Goal: Transaction & Acquisition: Purchase product/service

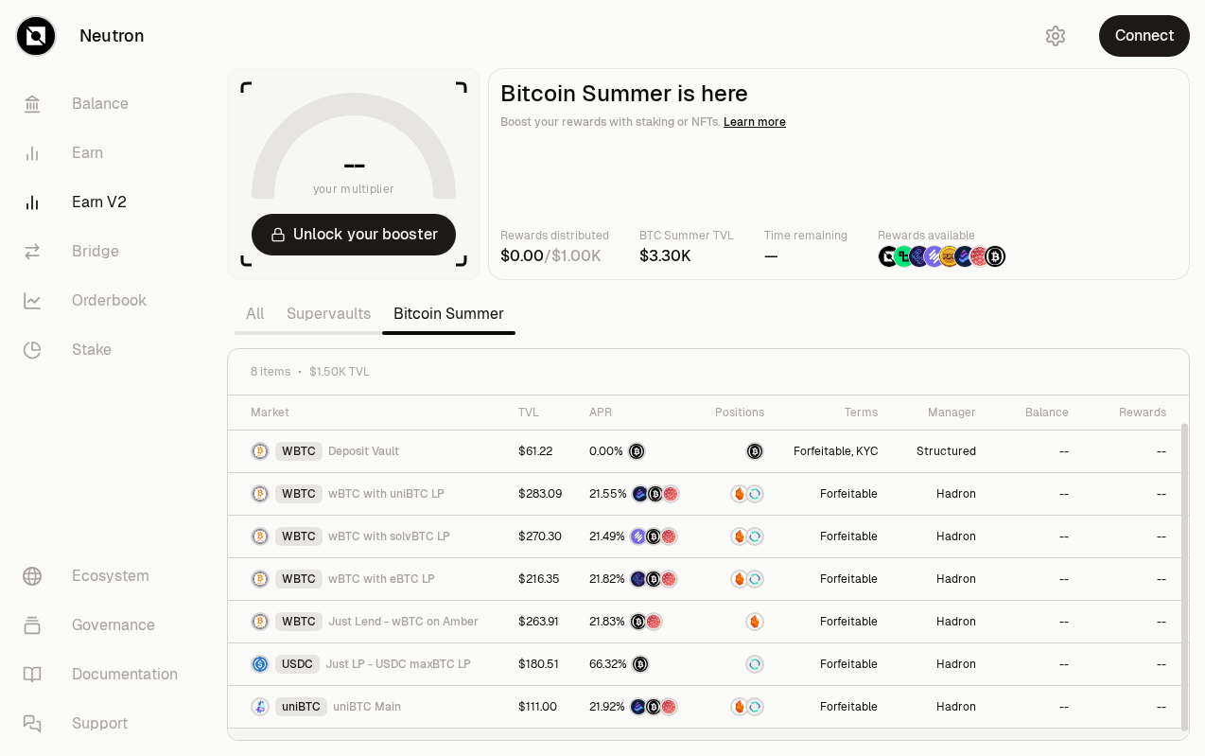
scroll to position [30, 0]
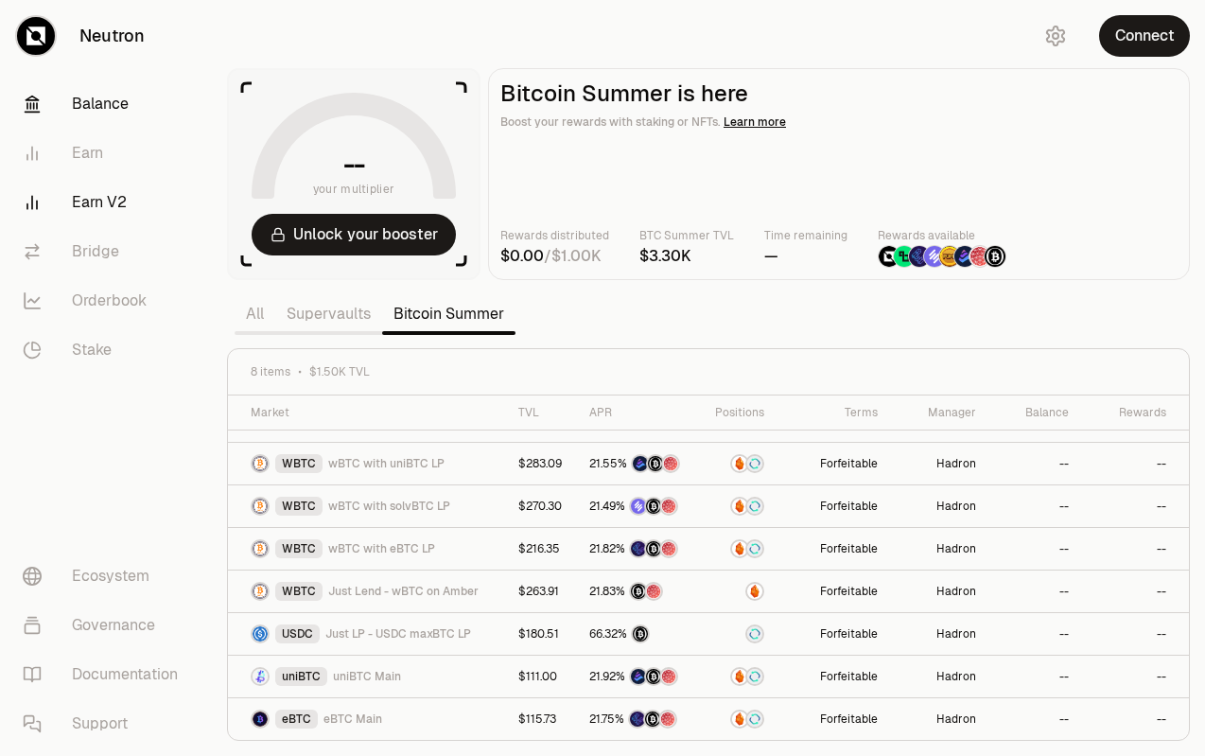
click at [112, 111] on link "Balance" at bounding box center [106, 103] width 197 height 49
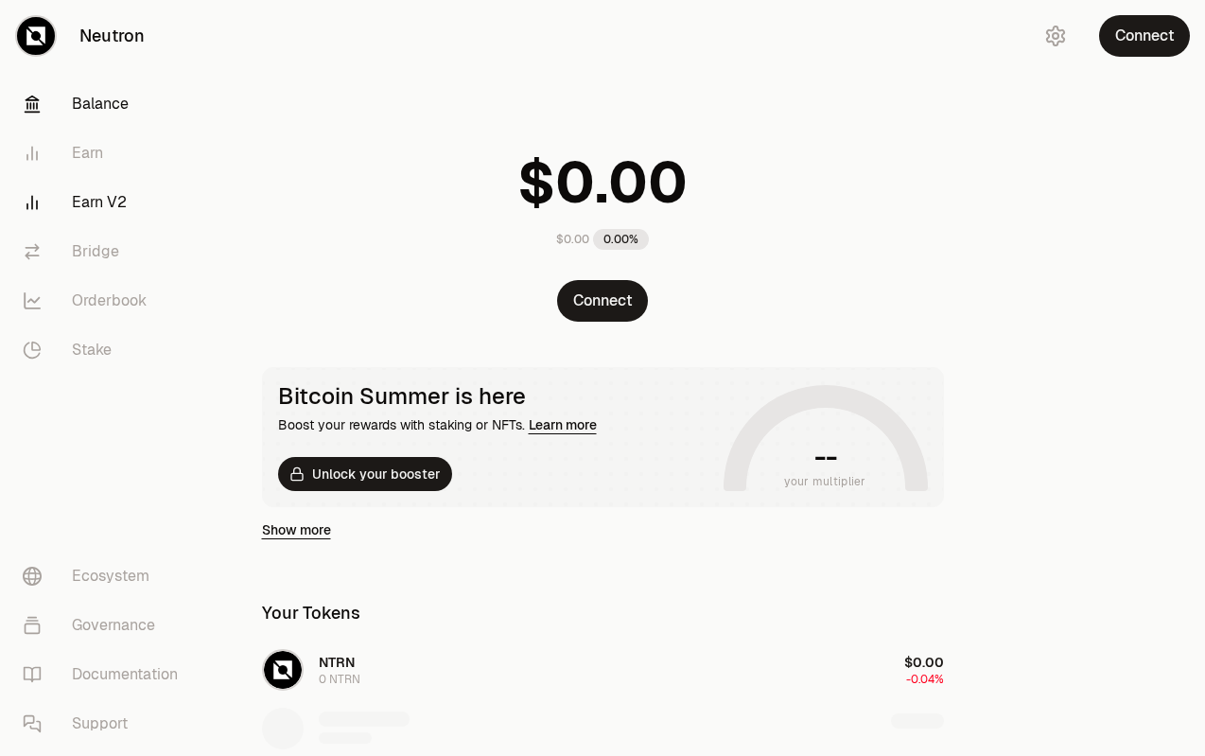
click at [110, 206] on link "Earn V2" at bounding box center [106, 202] width 197 height 49
click at [117, 201] on link "Earn V2" at bounding box center [106, 202] width 197 height 49
click at [93, 205] on link "Earn V2" at bounding box center [106, 202] width 197 height 49
click at [91, 198] on link "Earn V2" at bounding box center [106, 202] width 197 height 49
click at [86, 203] on link "Earn V2" at bounding box center [106, 202] width 197 height 49
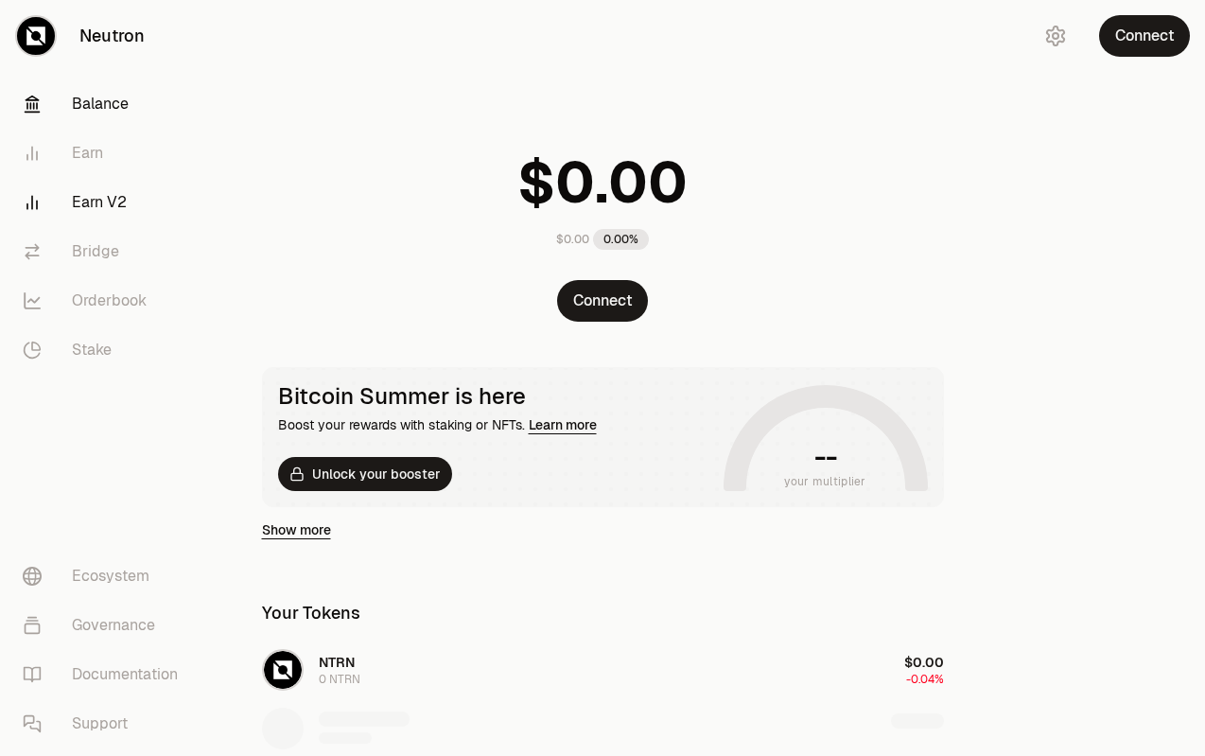
click at [101, 200] on link "Earn V2" at bounding box center [106, 202] width 197 height 49
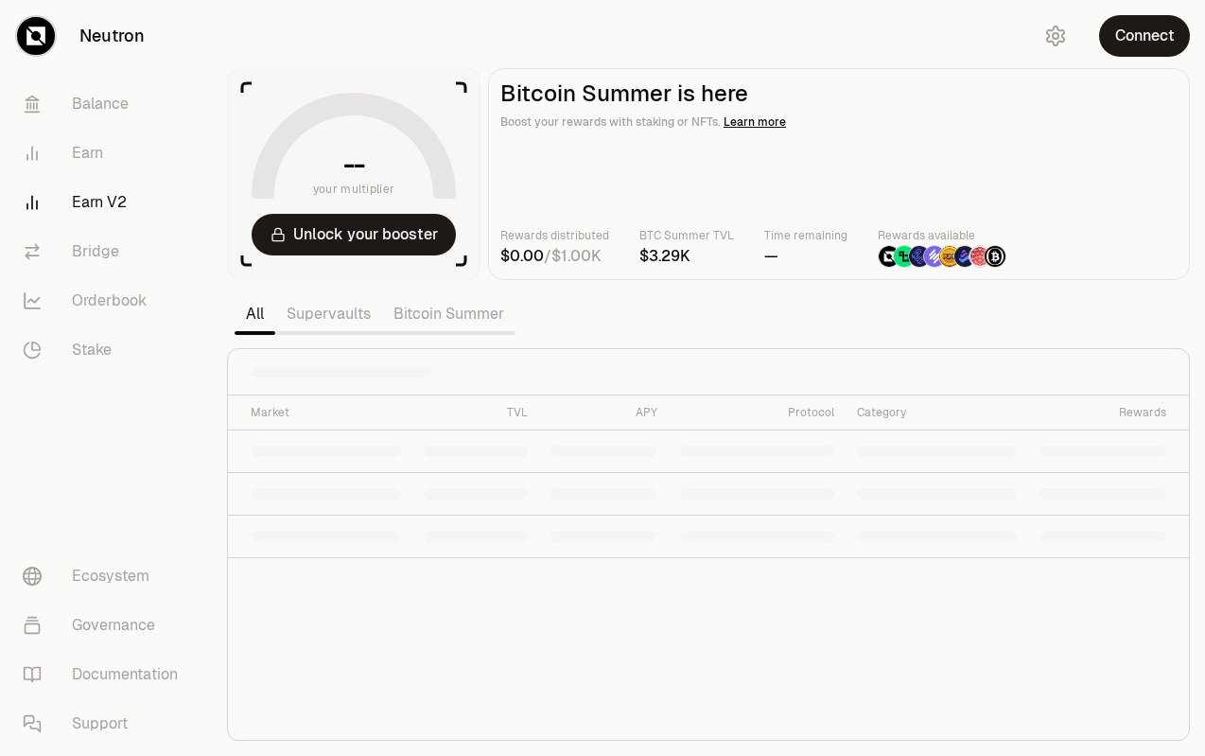
click at [86, 202] on link "Earn V2" at bounding box center [106, 202] width 197 height 49
click at [423, 310] on link "Bitcoin Summer" at bounding box center [448, 314] width 133 height 38
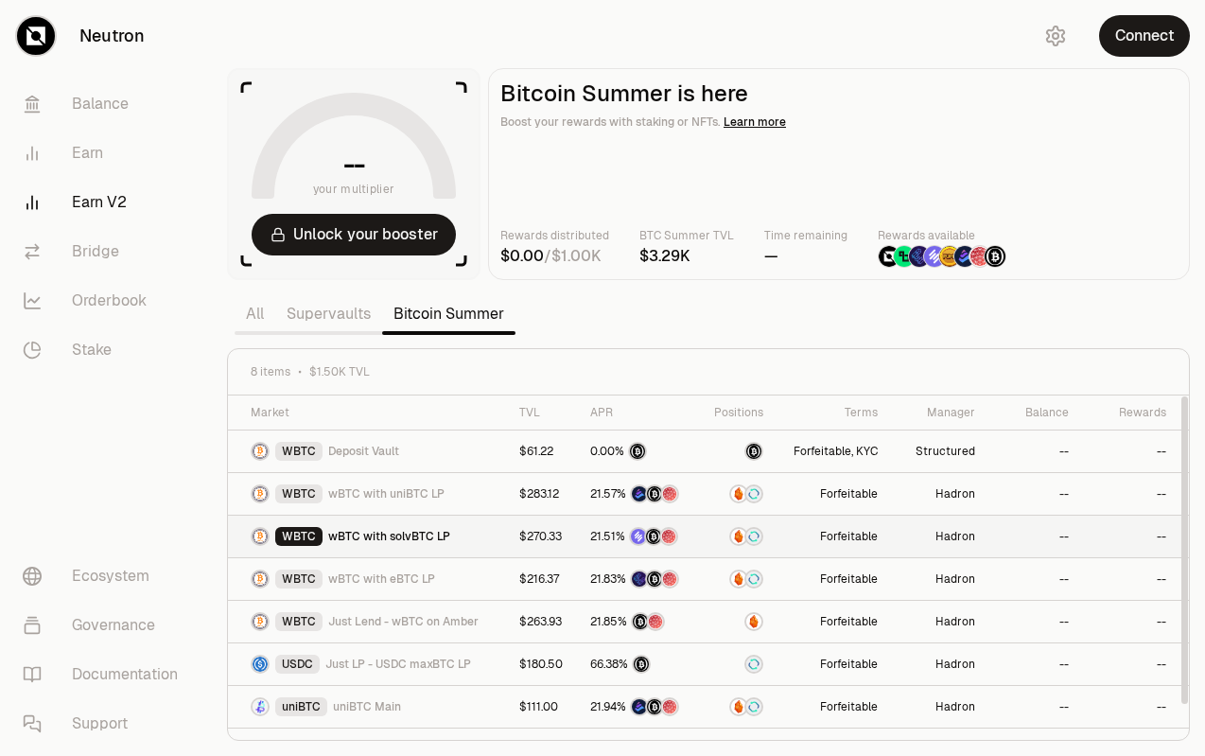
scroll to position [30, 0]
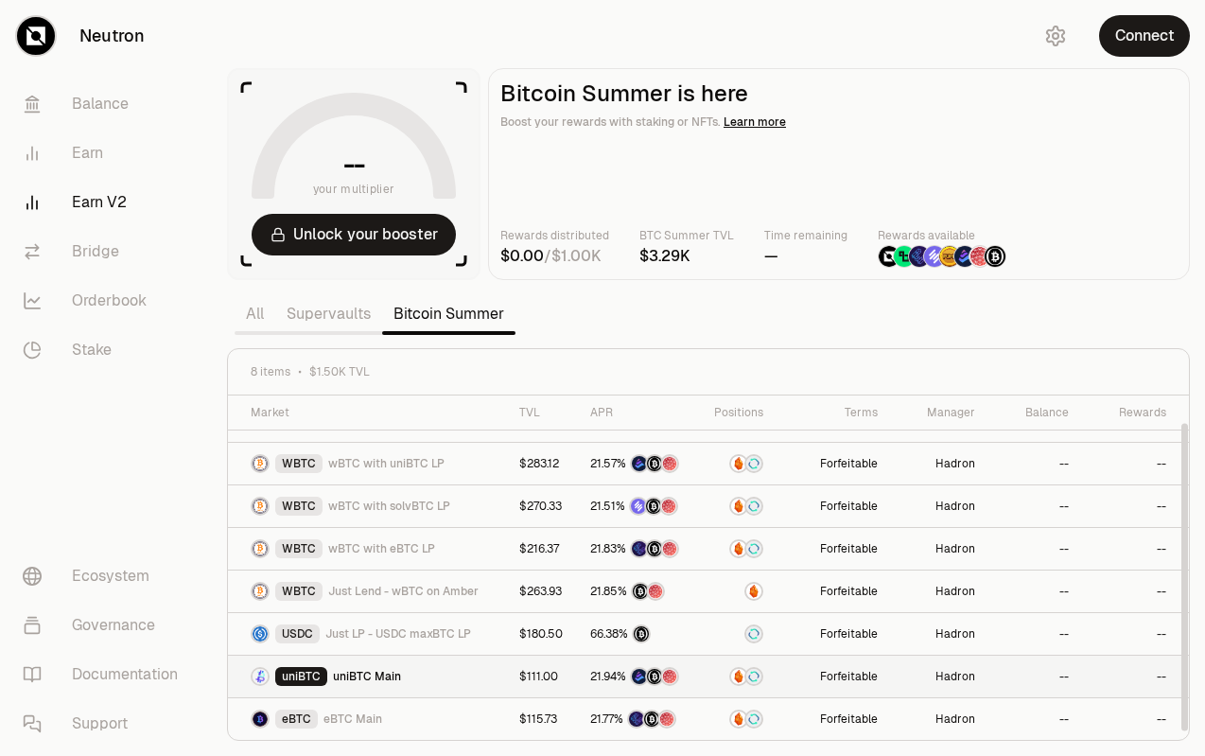
click at [421, 682] on div "uniBTC uniBTC Main" at bounding box center [374, 676] width 246 height 19
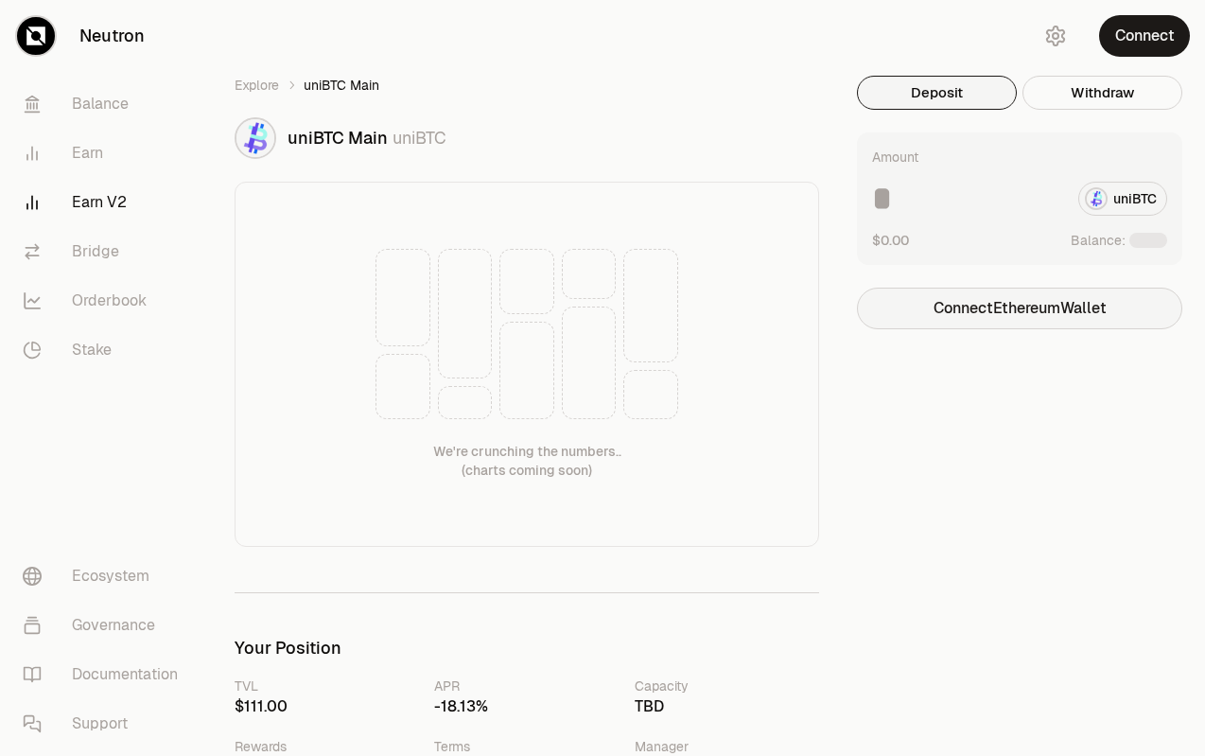
click at [1032, 314] on button "Connect Ethereum Wallet" at bounding box center [1019, 309] width 325 height 42
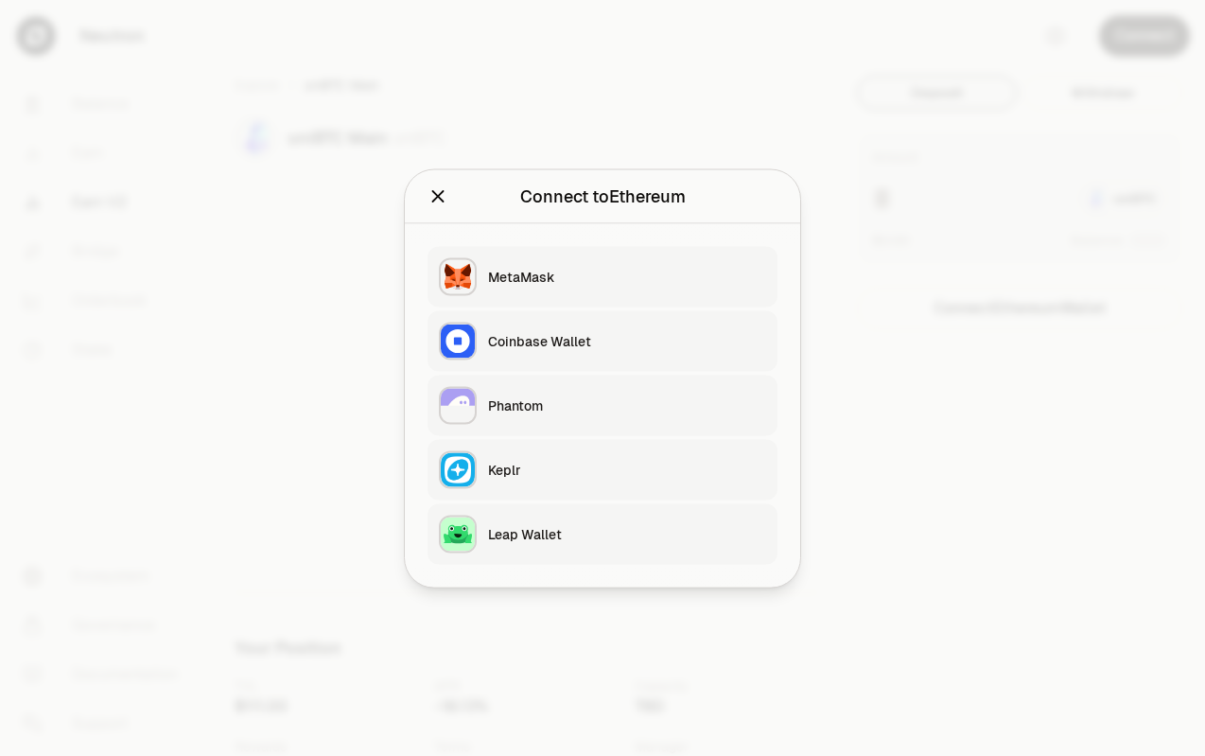
click at [611, 266] on button "MetaMask" at bounding box center [603, 276] width 350 height 61
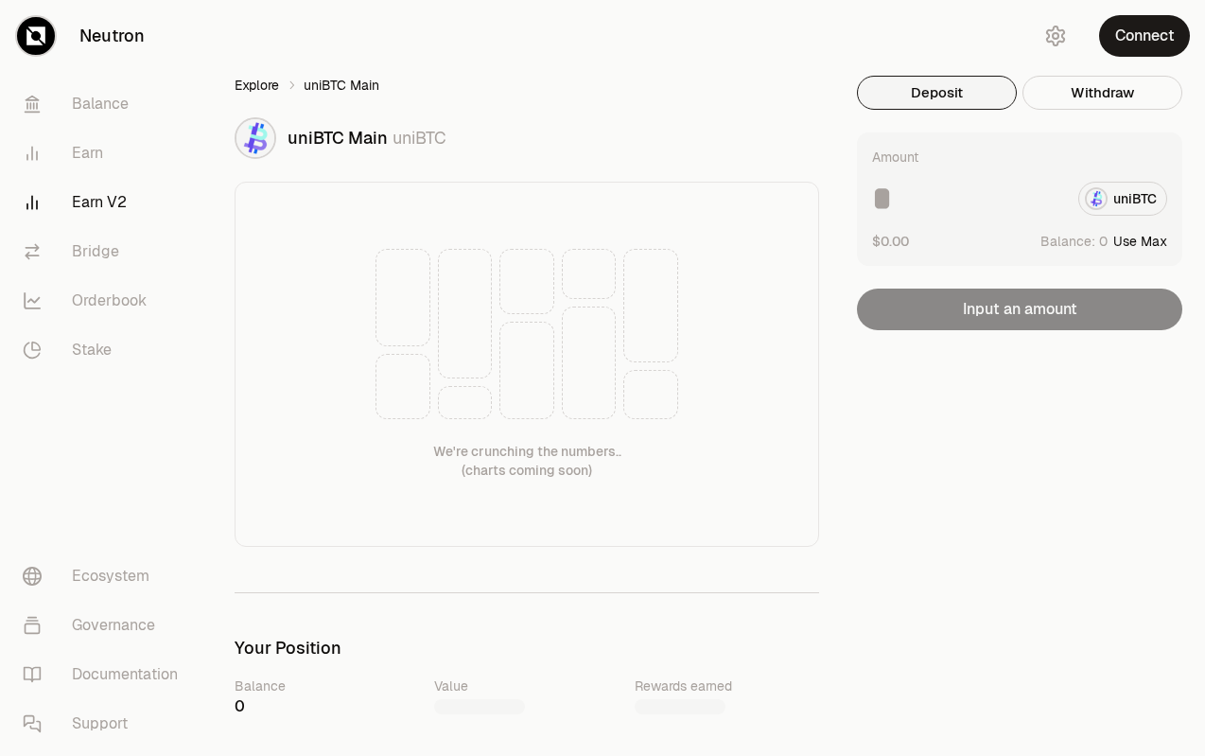
click at [260, 88] on link "Explore" at bounding box center [257, 85] width 44 height 19
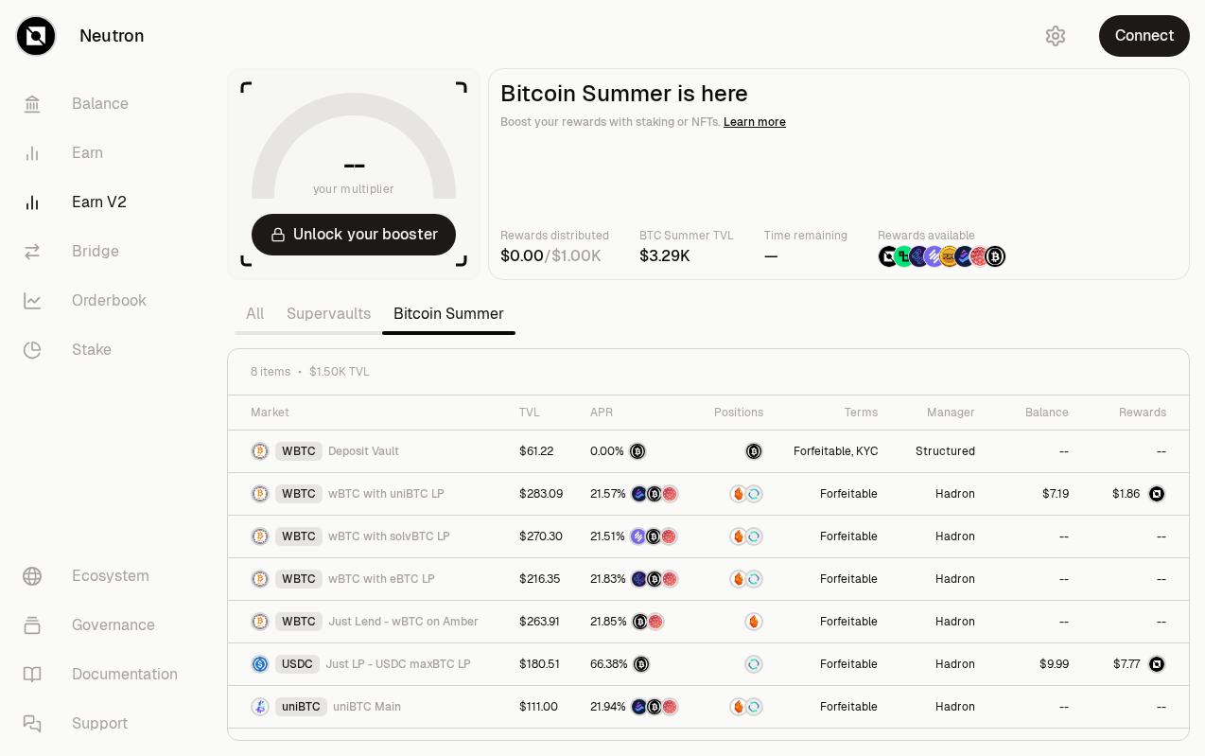
click at [328, 312] on link "Supervaults" at bounding box center [328, 314] width 107 height 38
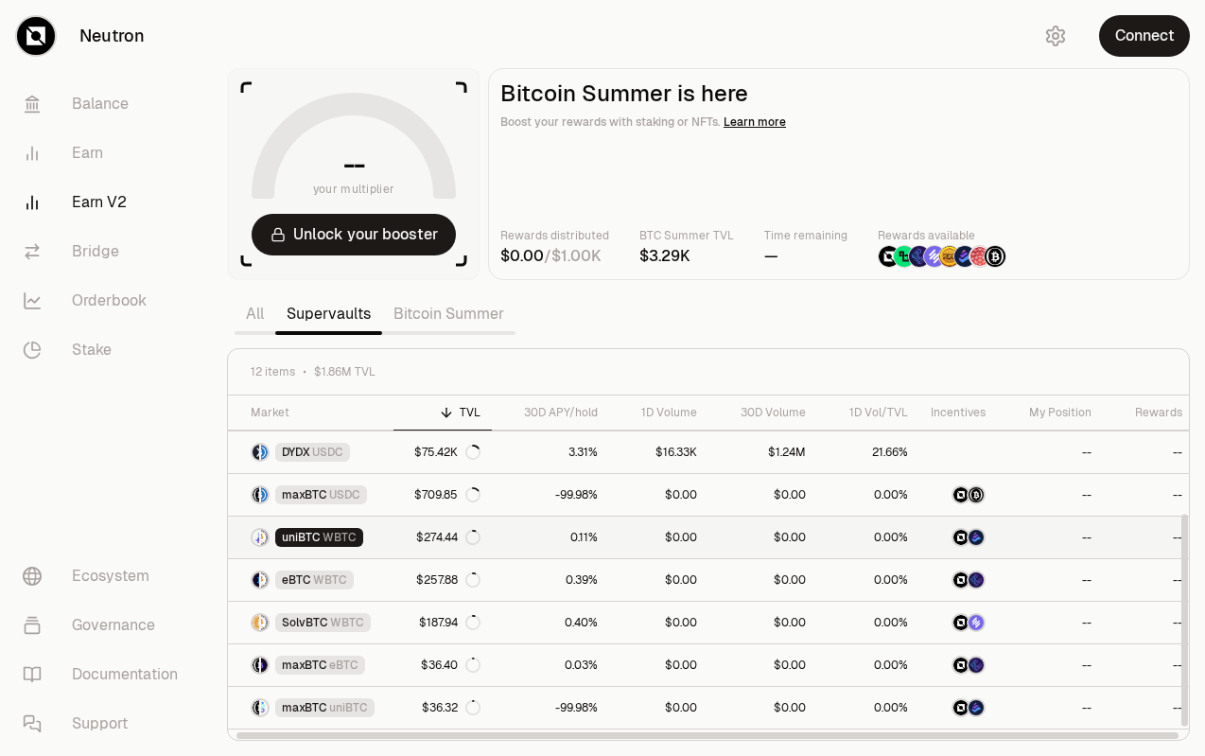
scroll to position [201, 0]
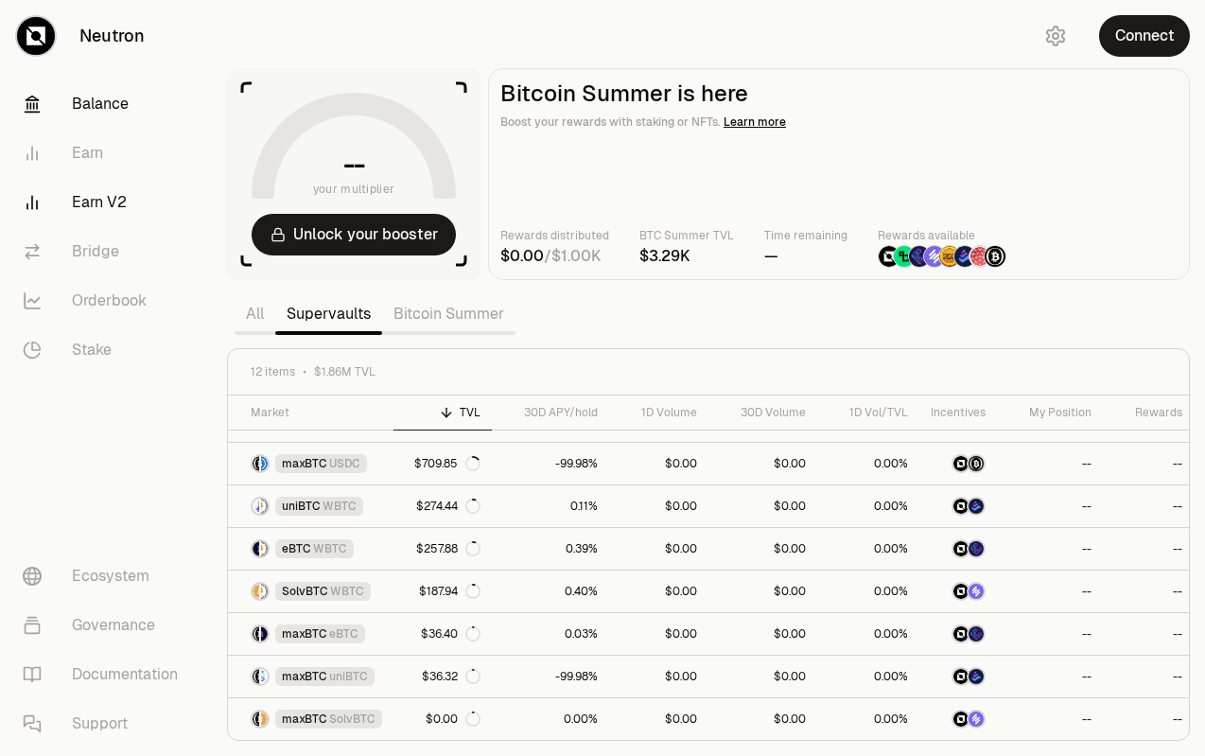
click at [87, 111] on link "Balance" at bounding box center [106, 103] width 197 height 49
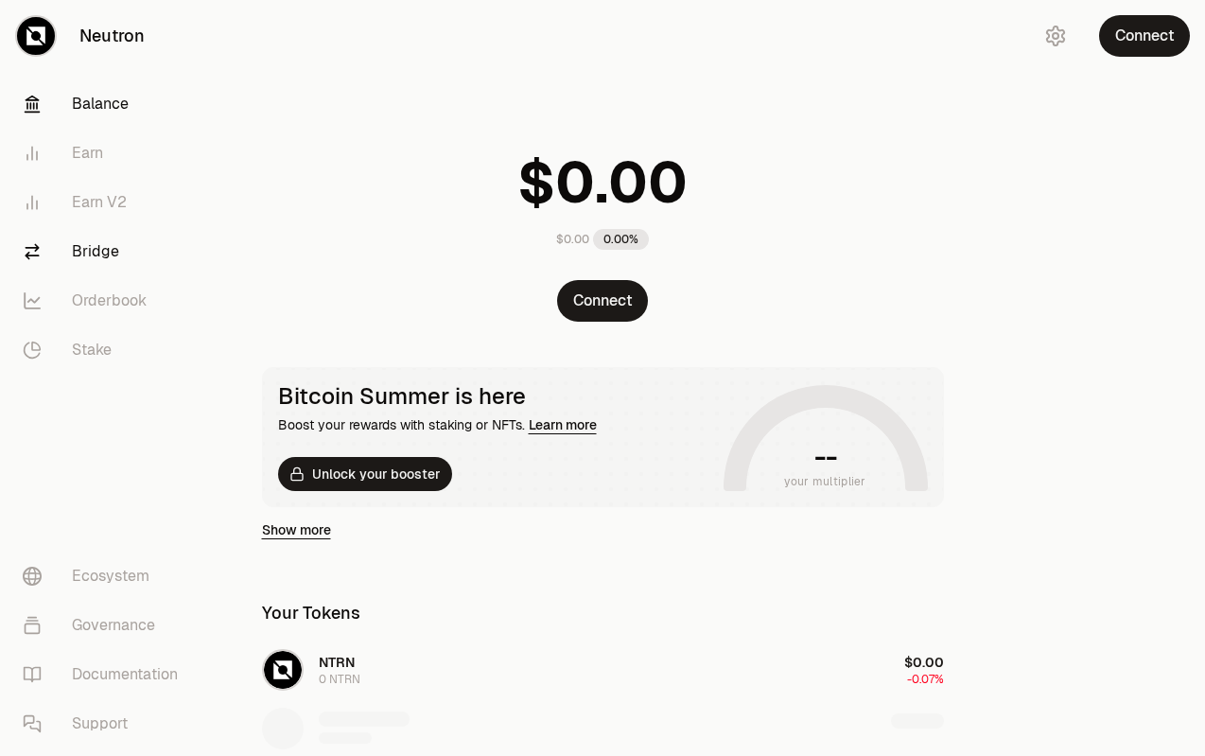
click at [97, 227] on link "Bridge" at bounding box center [106, 251] width 197 height 49
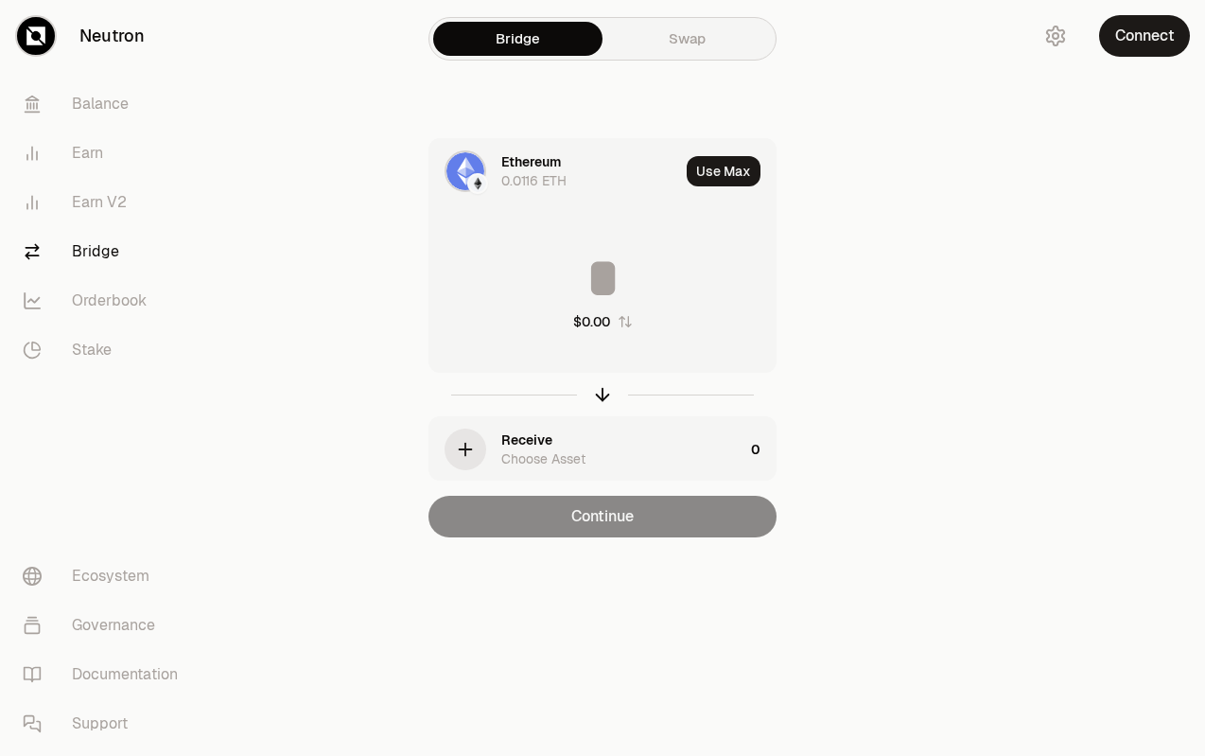
click at [481, 450] on div "button" at bounding box center [466, 450] width 42 height 42
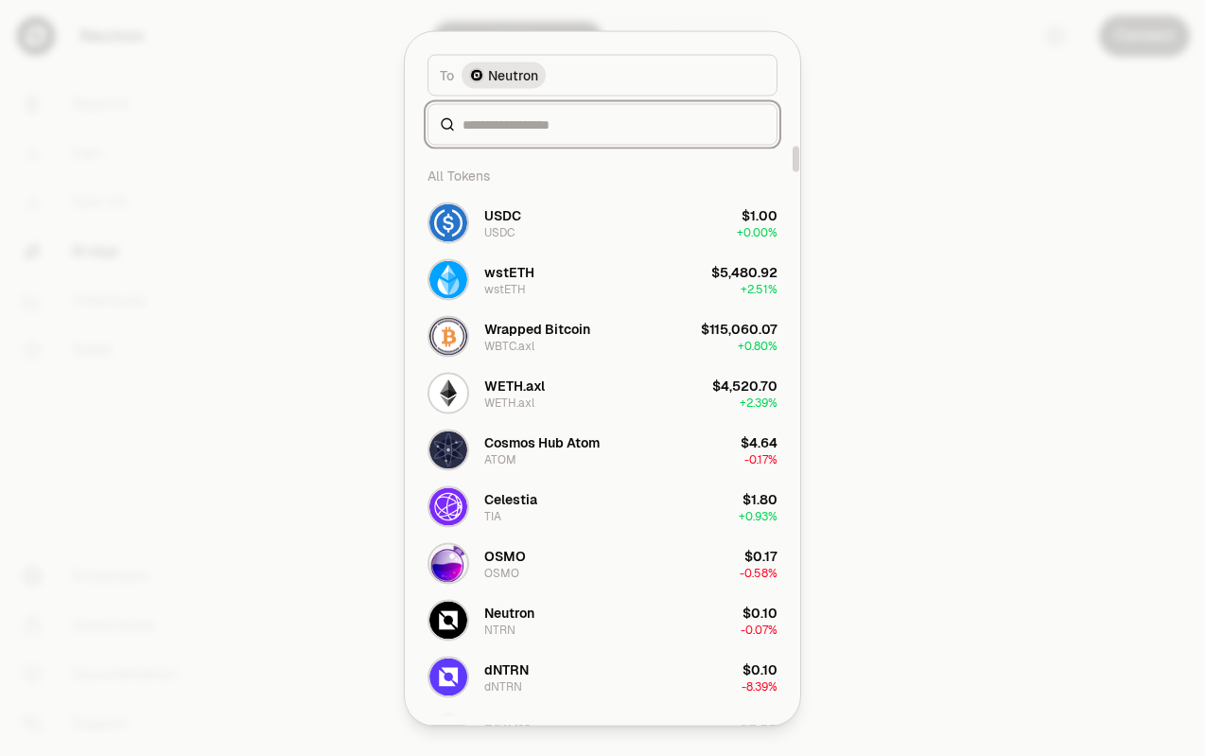
click at [531, 117] on input at bounding box center [614, 123] width 303 height 19
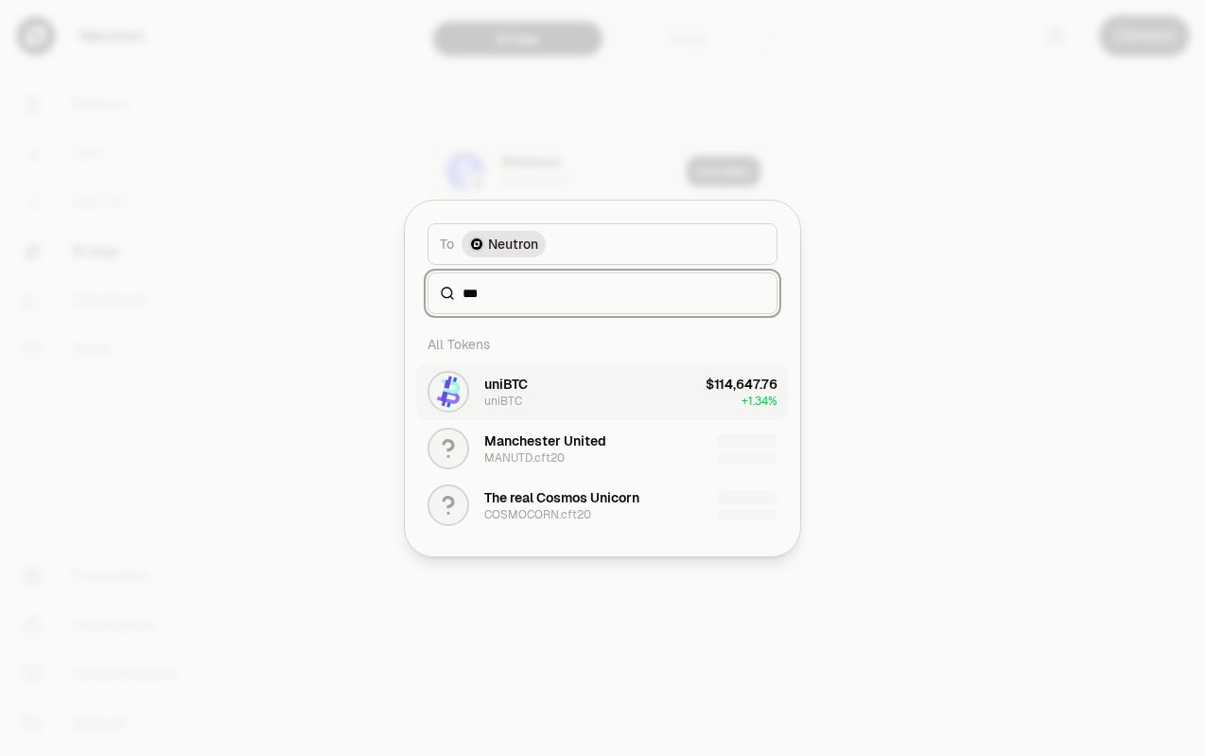
type input "***"
click at [550, 394] on button "uniBTC uniBTC $114,647.76 + 1.34%" at bounding box center [602, 391] width 373 height 57
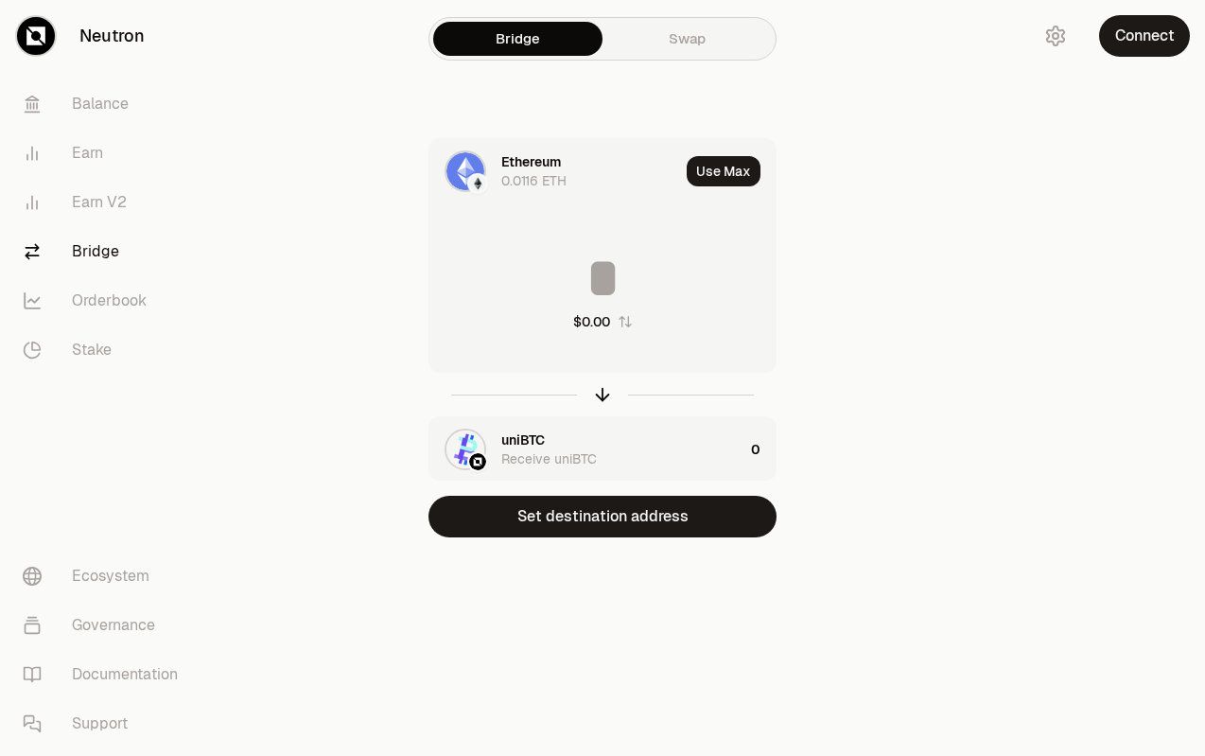
click at [509, 171] on div "0.0116 ETH" at bounding box center [533, 180] width 65 height 19
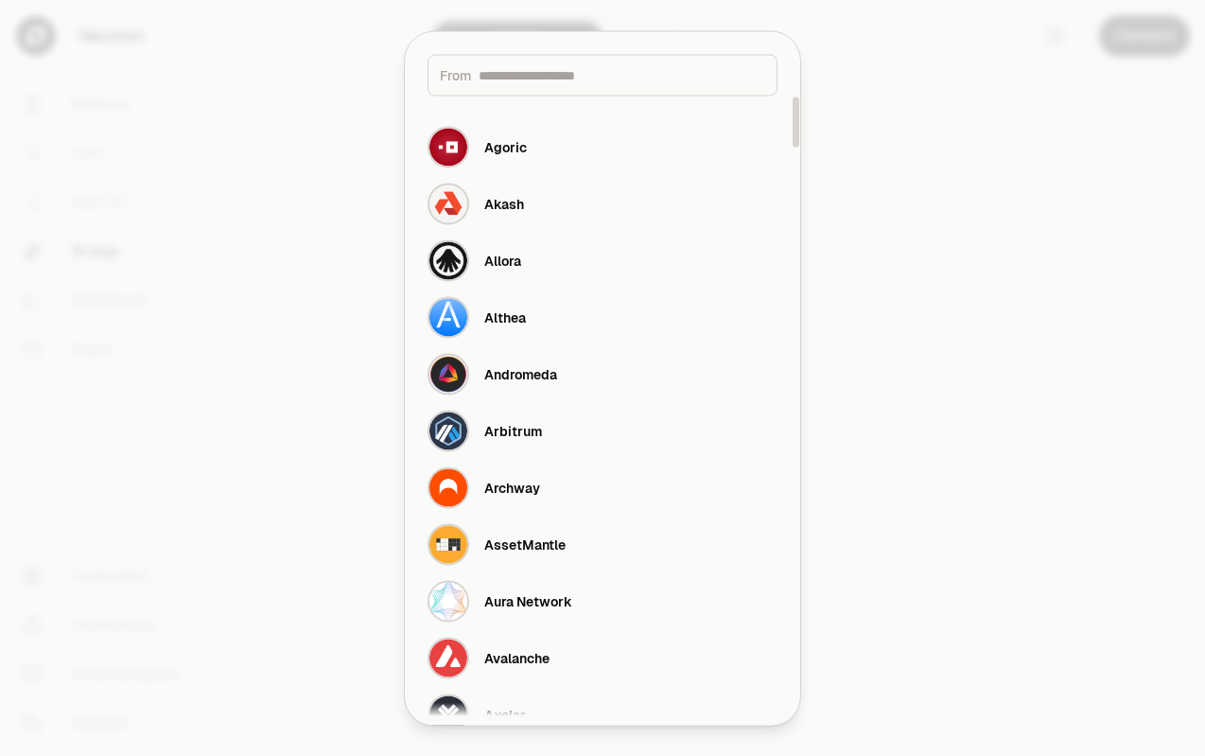
click at [547, 92] on div "From" at bounding box center [603, 75] width 350 height 42
click at [557, 78] on input at bounding box center [622, 74] width 287 height 19
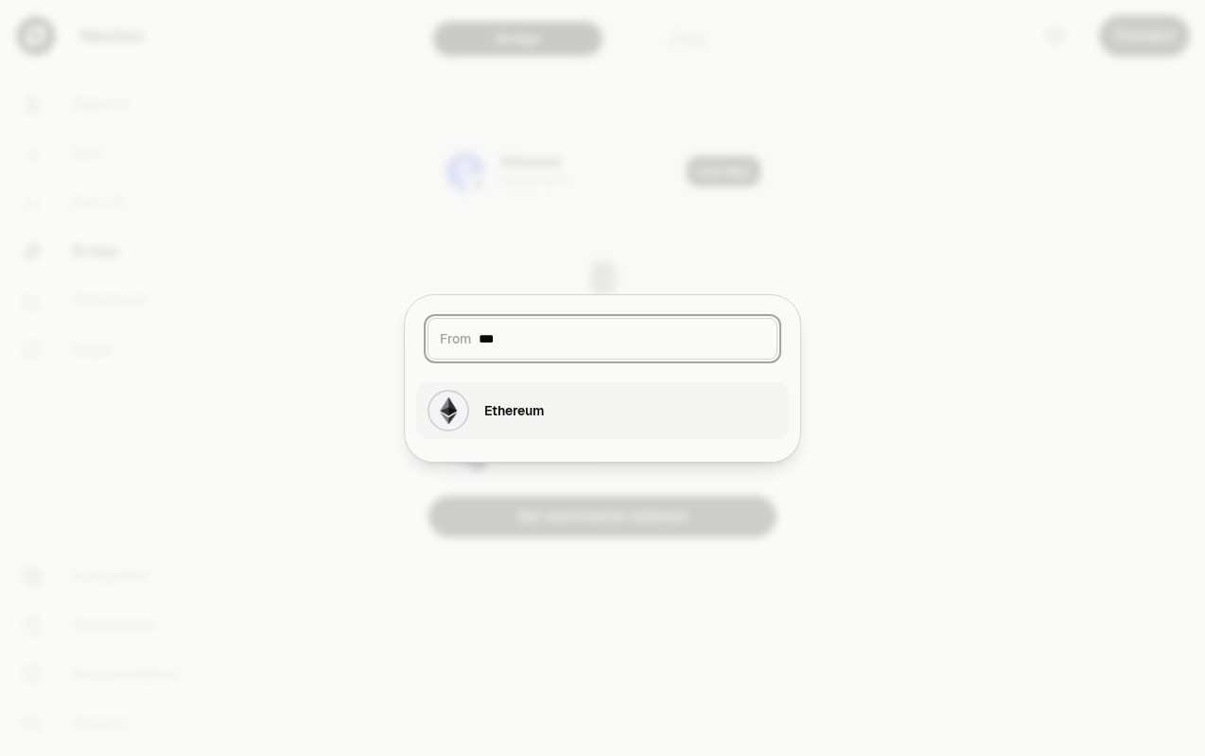
type input "***"
click at [513, 409] on div "Ethereum" at bounding box center [514, 410] width 60 height 19
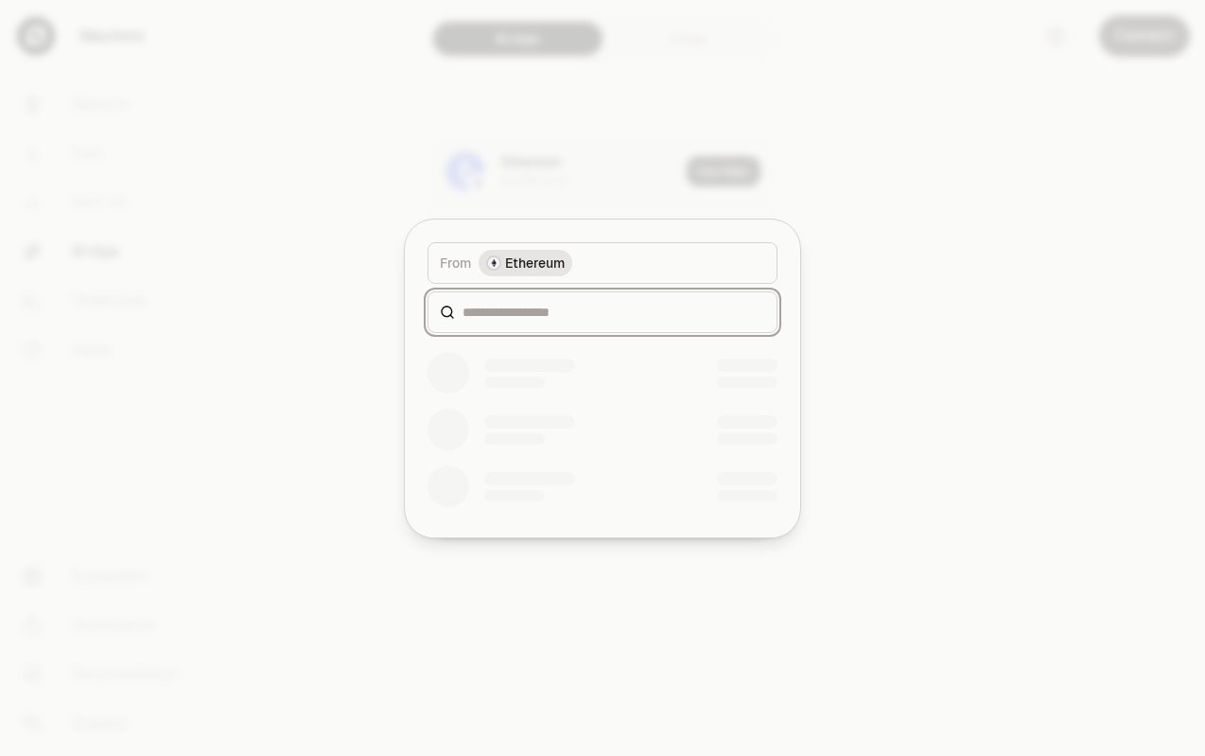
click at [539, 314] on input at bounding box center [614, 312] width 303 height 19
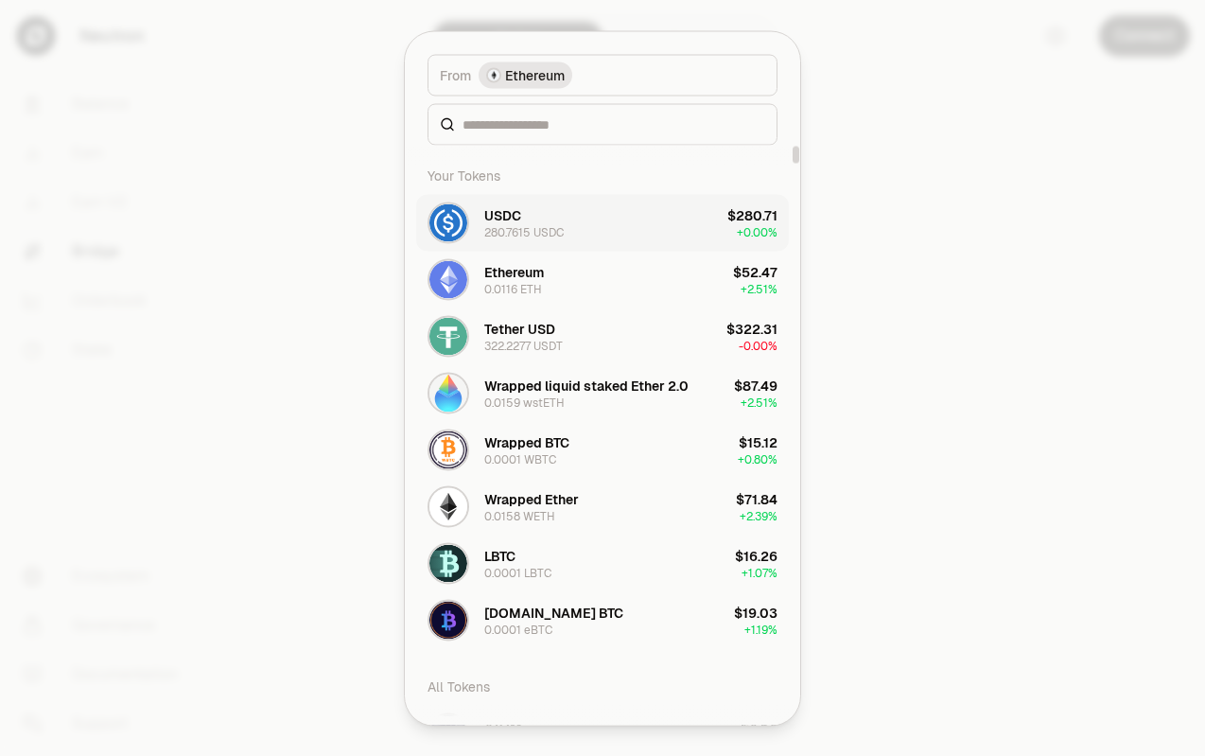
click at [564, 218] on div "USDC 280.7615 USDC" at bounding box center [523, 222] width 79 height 34
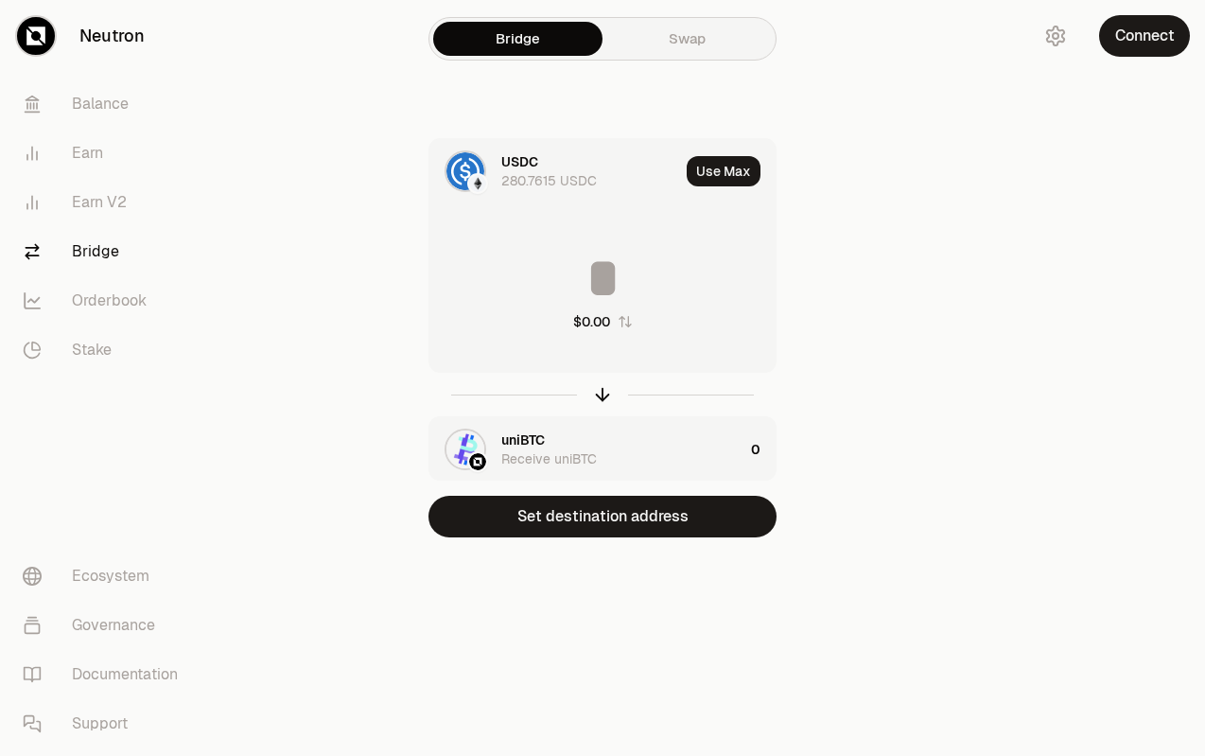
click at [606, 260] on input at bounding box center [602, 278] width 346 height 57
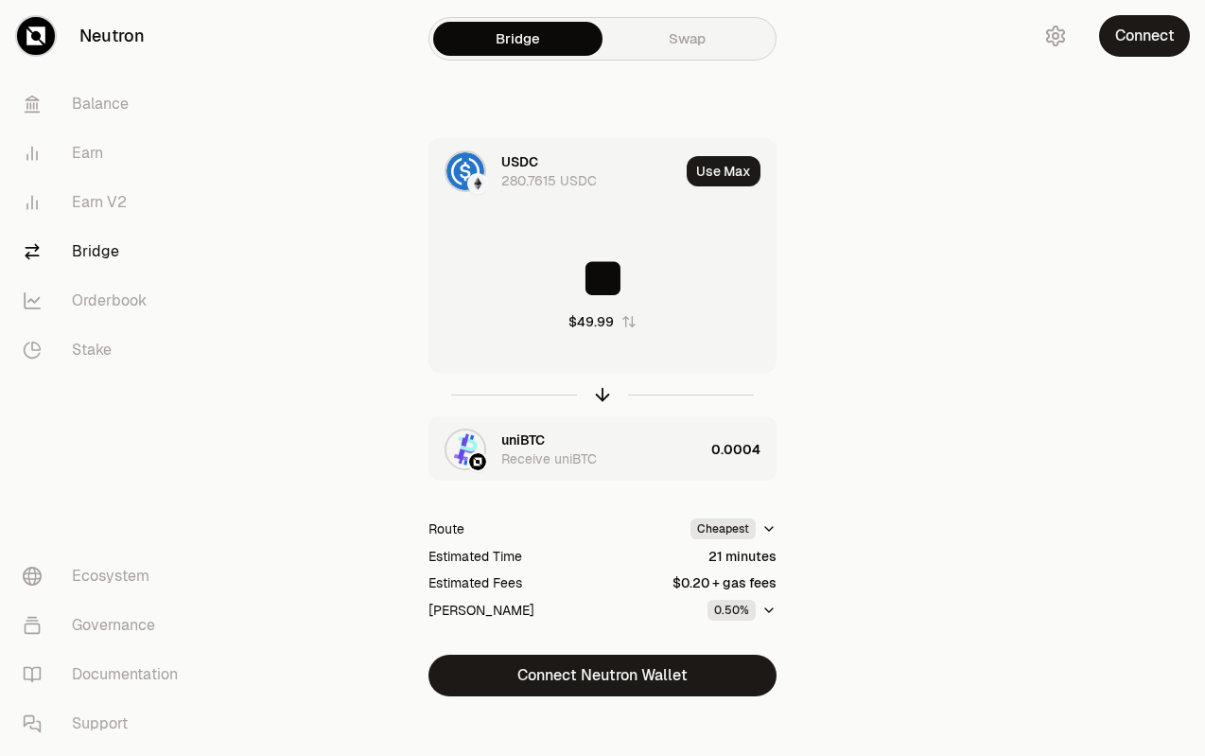
type input "*"
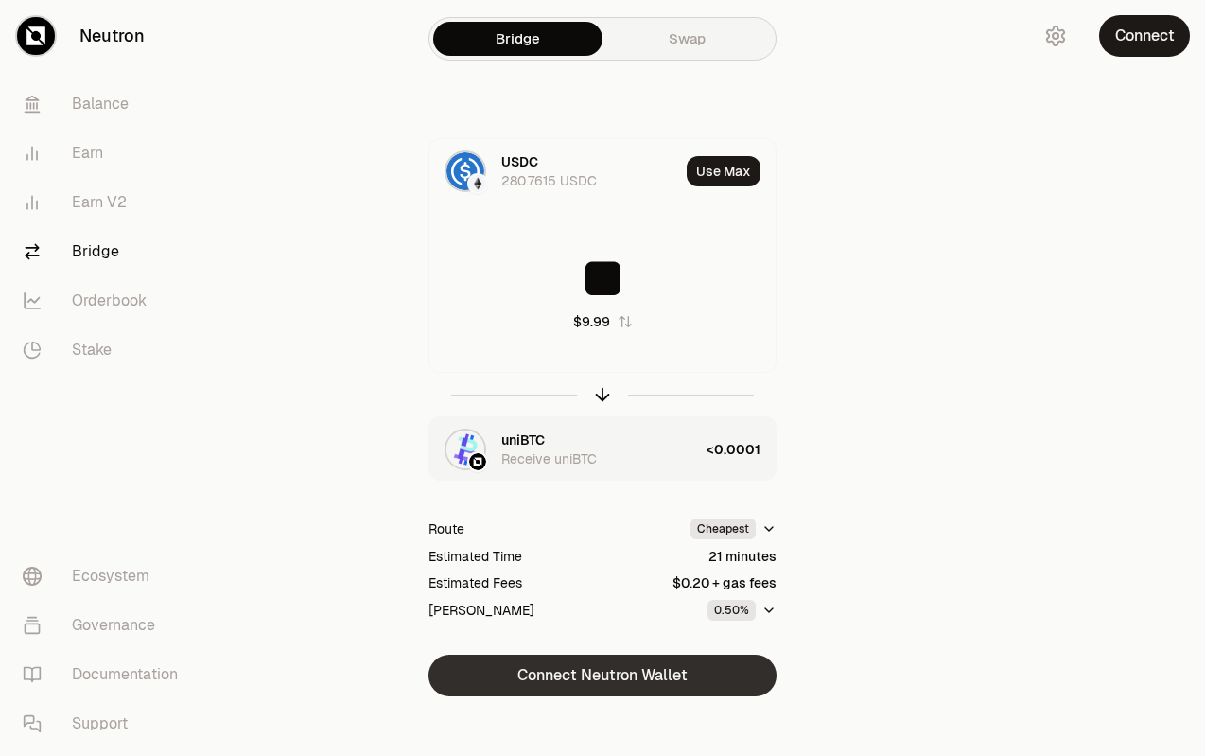
type input "**"
click at [595, 669] on button "Connect Neutron Wallet" at bounding box center [603, 676] width 348 height 42
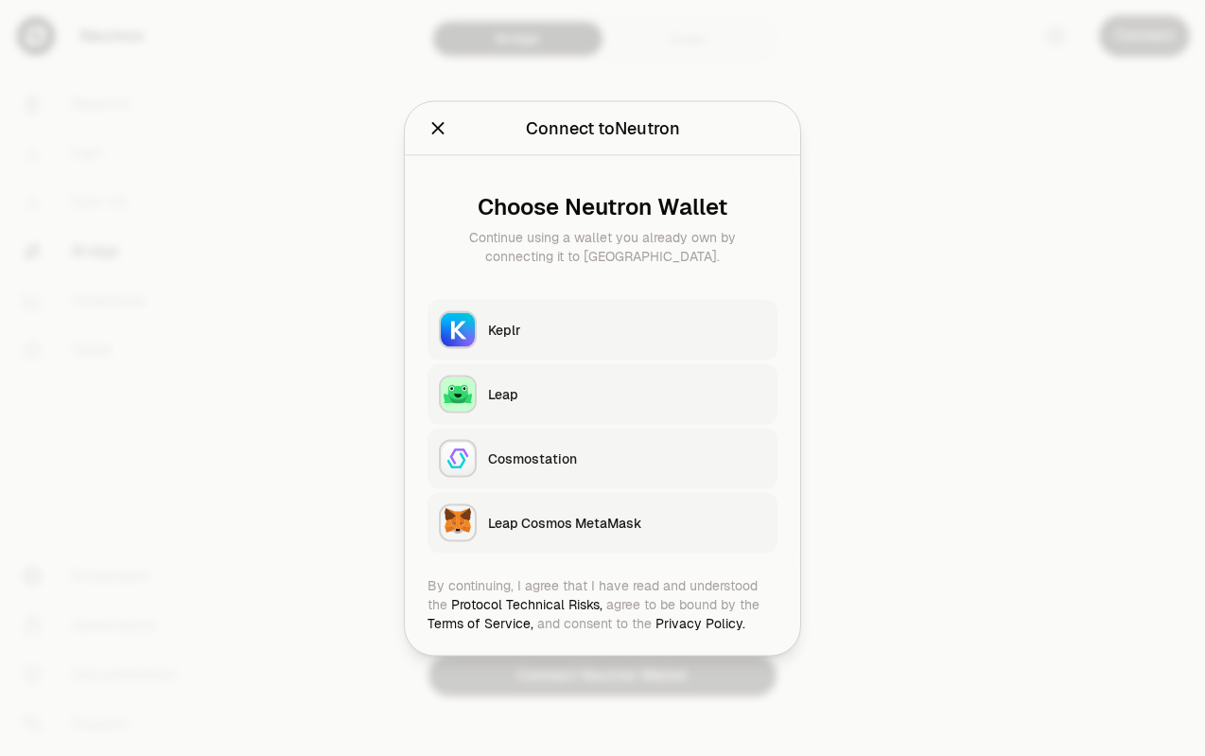
click at [610, 308] on button "Keplr" at bounding box center [603, 329] width 350 height 61
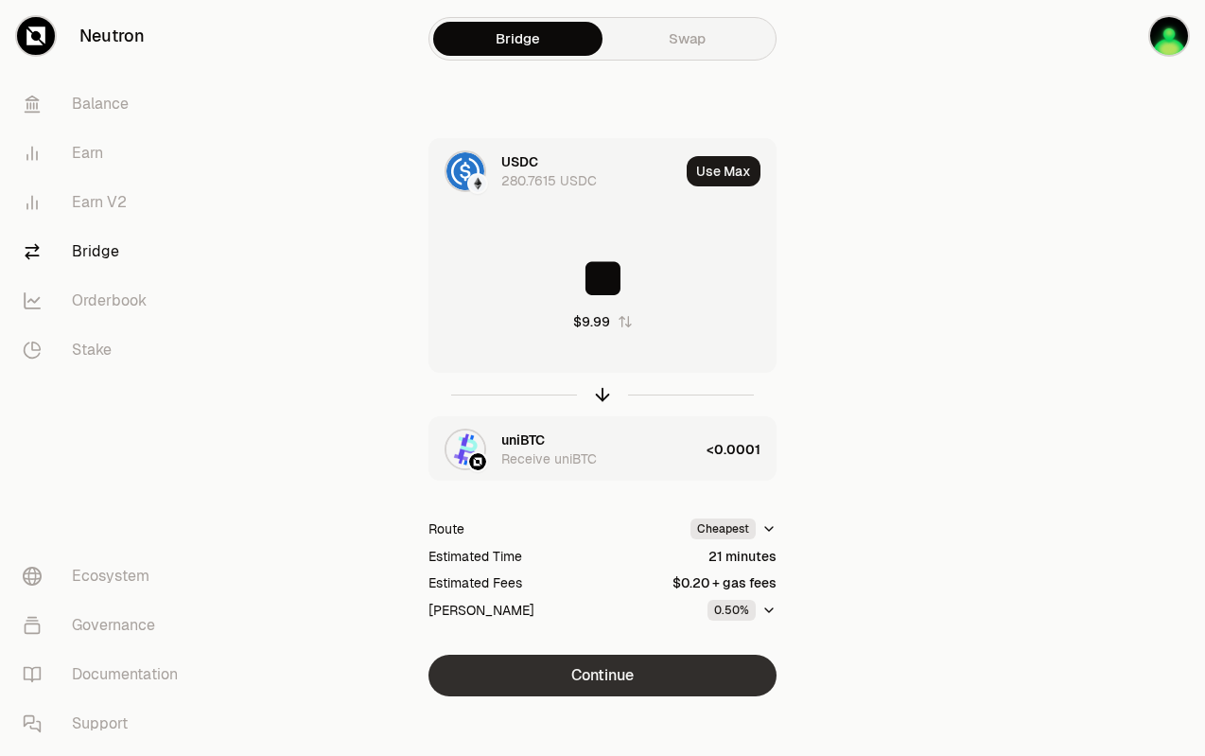
click at [583, 682] on button "Continue" at bounding box center [603, 676] width 348 height 42
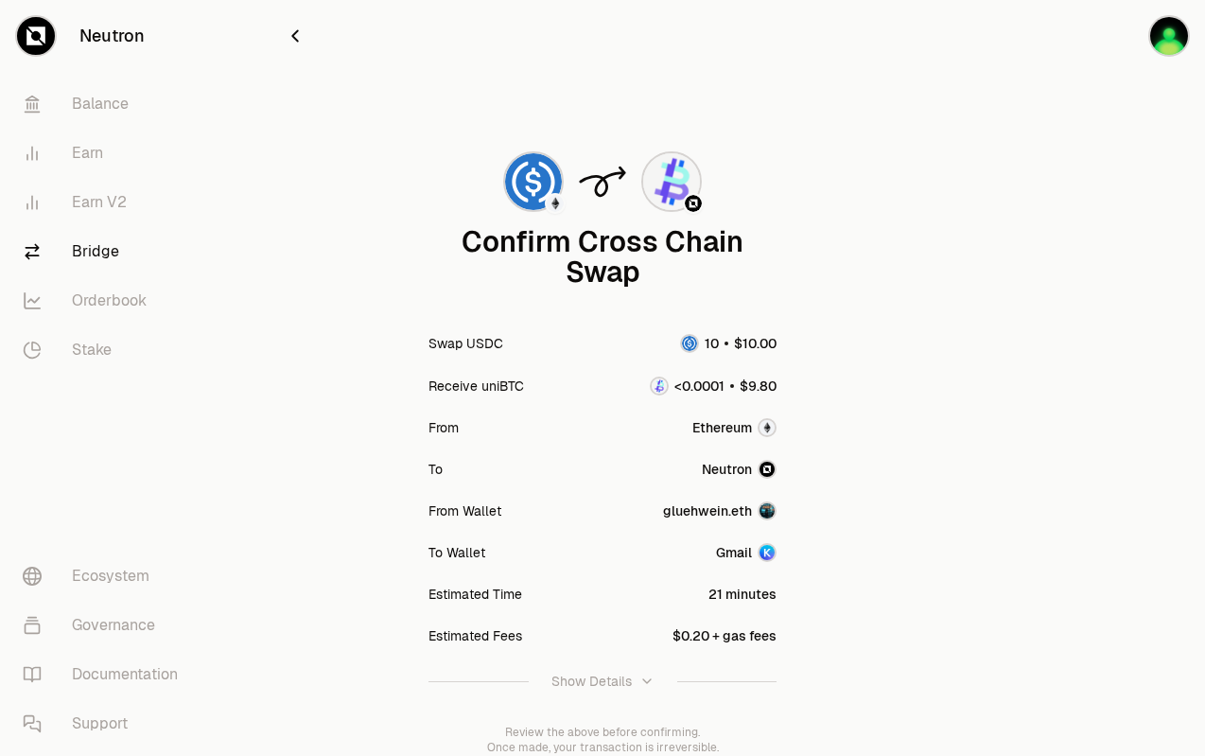
scroll to position [131, 0]
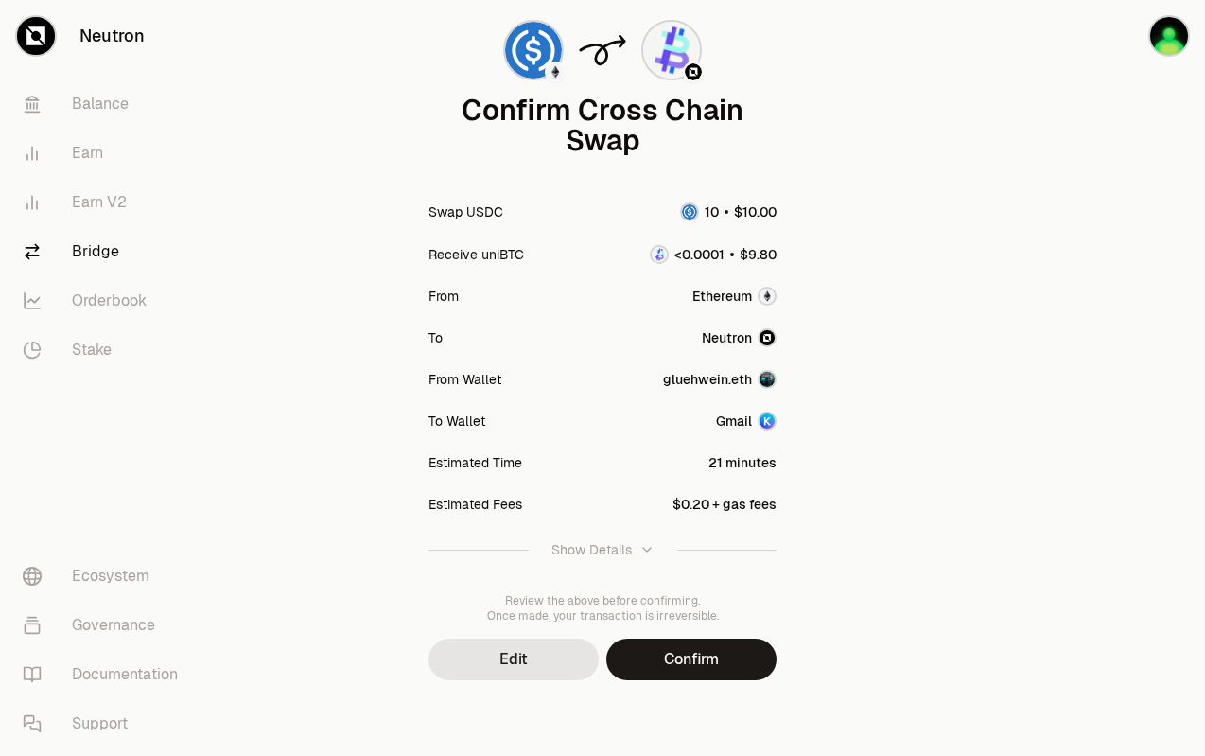
click at [740, 681] on div "Confirm Cross Chain Swap Swap USDC Receive uniBTC From Ethereum To Neutron From…" at bounding box center [602, 312] width 681 height 887
click at [715, 651] on button "Confirm" at bounding box center [691, 660] width 170 height 42
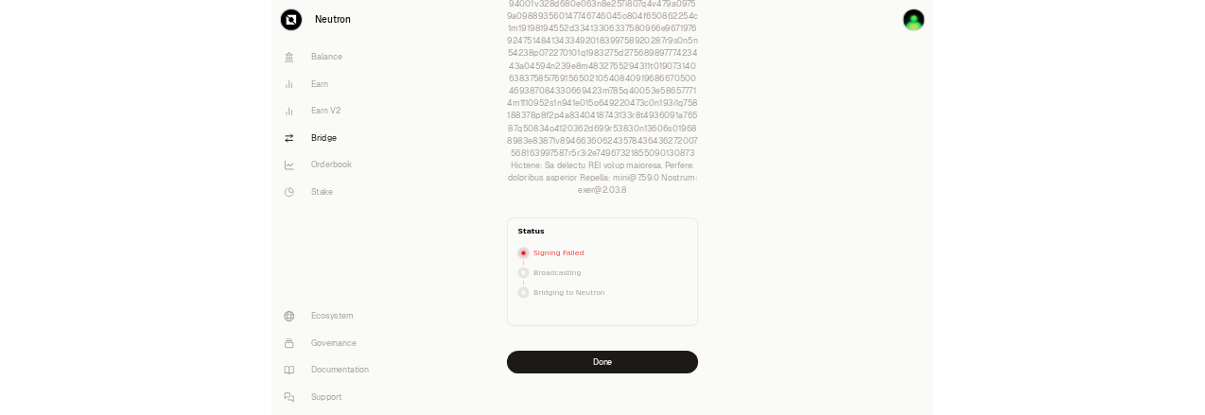
scroll to position [2638, 0]
